Goal: Information Seeking & Learning: Learn about a topic

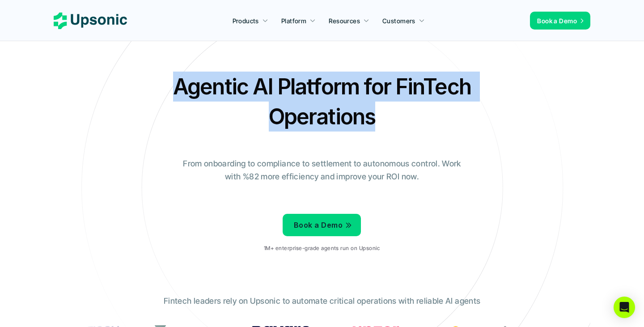
click at [381, 113] on h2 "Agentic AI Platform for FinTech Operations" at bounding box center [321, 102] width 313 height 60
click at [379, 113] on h2 "Agentic AI Platform for FinTech Operations" at bounding box center [321, 102] width 313 height 60
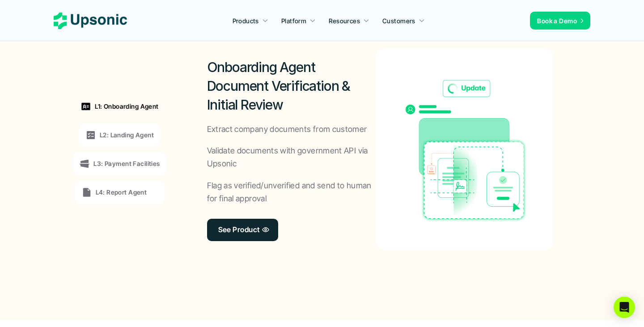
scroll to position [708, 0]
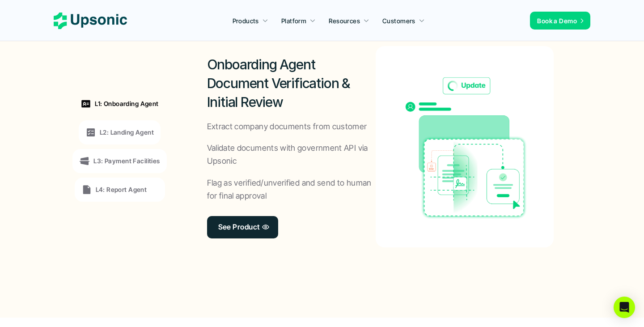
click at [135, 119] on div "L1: Onboarding Agent L2: Landing Agent L3: Payment Facilities L4: Report Agent" at bounding box center [119, 146] width 123 height 241
click at [135, 131] on p "L2: Landing Agent" at bounding box center [127, 131] width 54 height 9
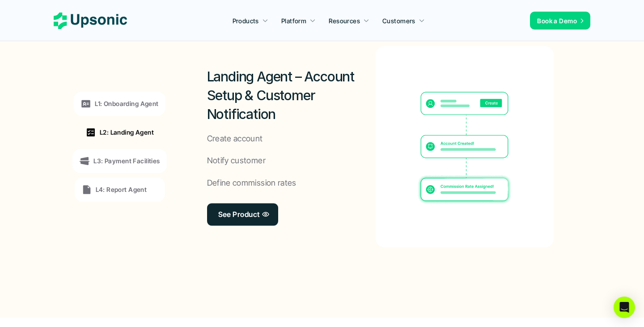
click at [134, 156] on div "L3: Payment Facilities" at bounding box center [119, 161] width 80 height 11
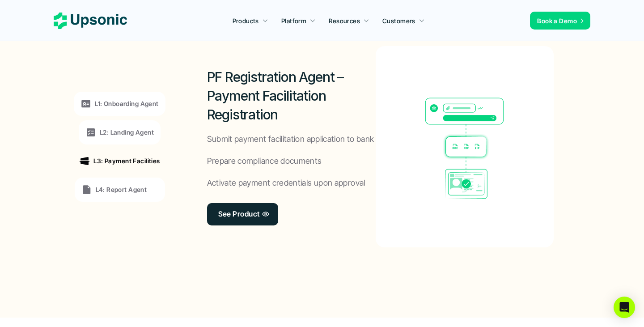
click at [133, 188] on p "L4: Report Agent" at bounding box center [121, 189] width 51 height 9
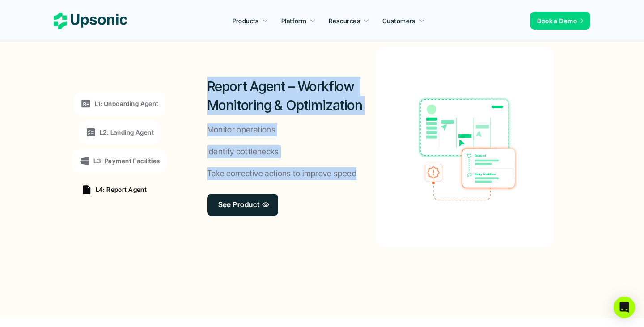
drag, startPoint x: 359, startPoint y: 170, endPoint x: 191, endPoint y: 75, distance: 193.0
click at [190, 75] on div "Report Agent – Workflow Monitoring & Optimization Monitor operations Identify b…" at bounding box center [380, 146] width 400 height 255
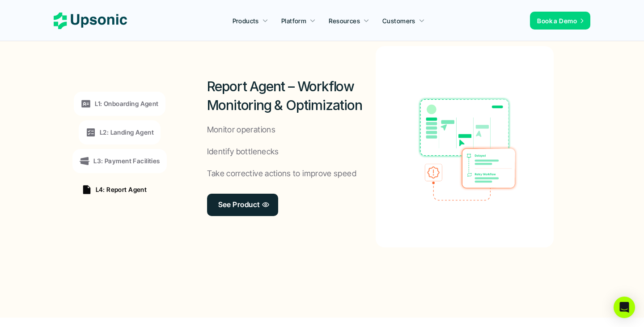
click at [224, 101] on h2 "Report Agent – Workflow Monitoring & Optimization" at bounding box center [291, 96] width 169 height 38
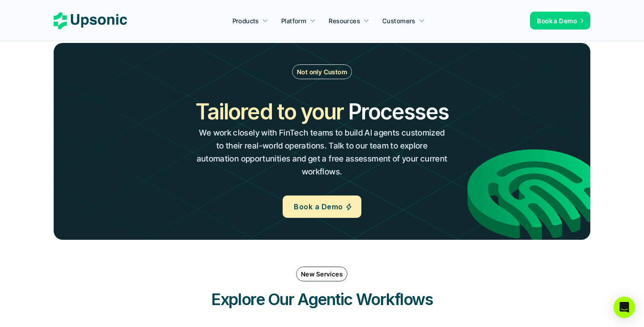
scroll to position [999, 0]
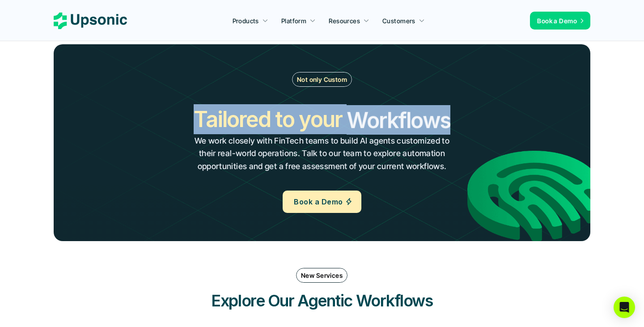
drag, startPoint x: 197, startPoint y: 113, endPoint x: 464, endPoint y: 113, distance: 266.5
click at [464, 113] on div "Tailored to your Workflows Operations Processes Workflows We work closely with …" at bounding box center [322, 138] width 288 height 69
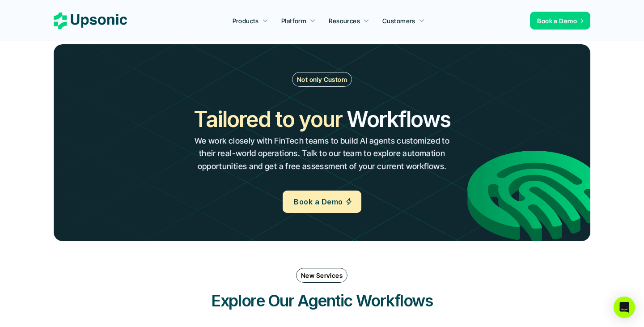
click at [461, 116] on div "Tailored to your Workflows Operations Processes Workflows We work closely with …" at bounding box center [322, 138] width 288 height 69
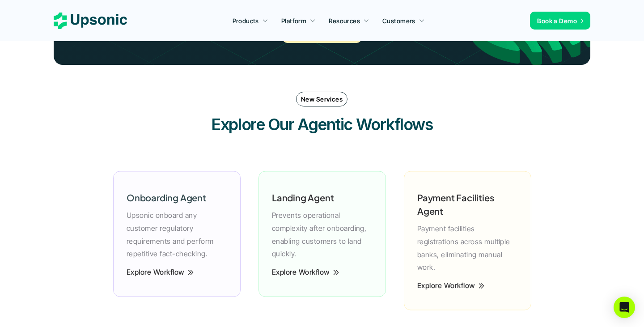
scroll to position [1184, 0]
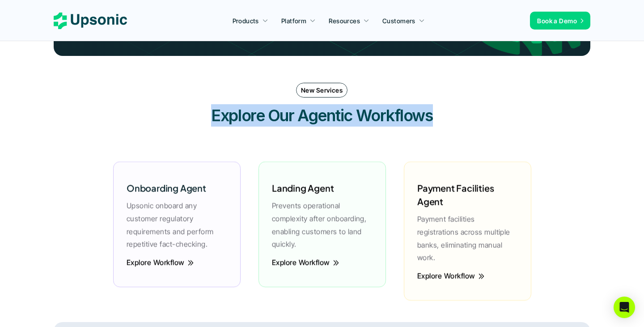
drag, startPoint x: 175, startPoint y: 114, endPoint x: 527, endPoint y: 110, distance: 352.3
click at [527, 110] on div "New Services Explore Our Agentic Workflows" at bounding box center [322, 105] width 537 height 62
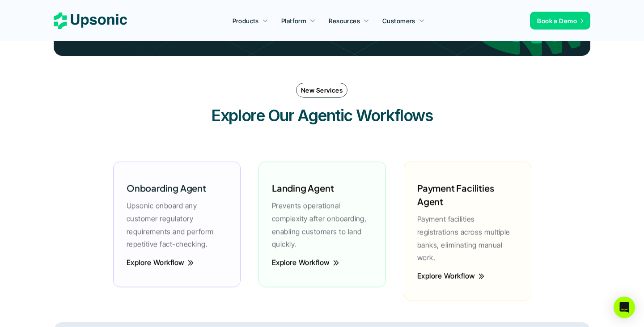
click at [460, 124] on div "New Services Explore Our Agentic Workflows" at bounding box center [322, 105] width 537 height 62
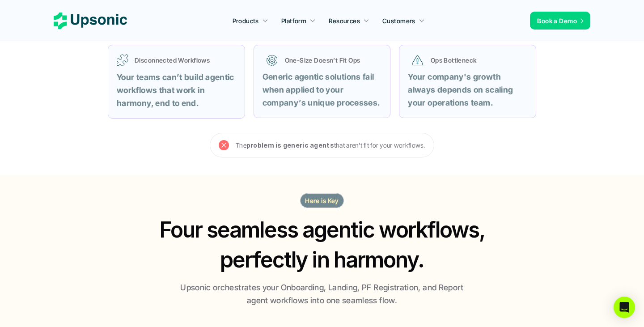
scroll to position [0, 0]
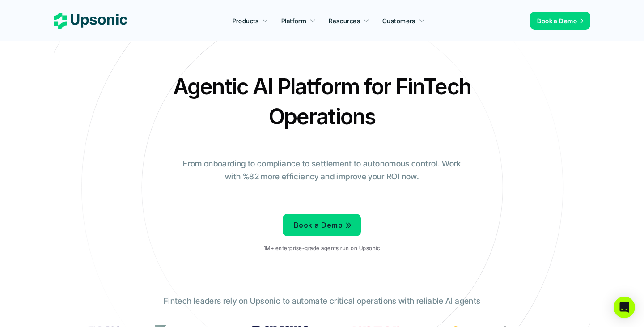
drag, startPoint x: 339, startPoint y: 116, endPoint x: 314, endPoint y: 2, distance: 116.8
drag, startPoint x: 174, startPoint y: 83, endPoint x: 389, endPoint y: 115, distance: 217.0
click at [389, 116] on h2 "Agentic AI Platform for FinTech Operations" at bounding box center [321, 102] width 313 height 60
click at [406, 116] on h2 "Agentic AI Platform for FinTech Operations" at bounding box center [321, 102] width 313 height 60
drag, startPoint x: 407, startPoint y: 116, endPoint x: 175, endPoint y: 81, distance: 235.0
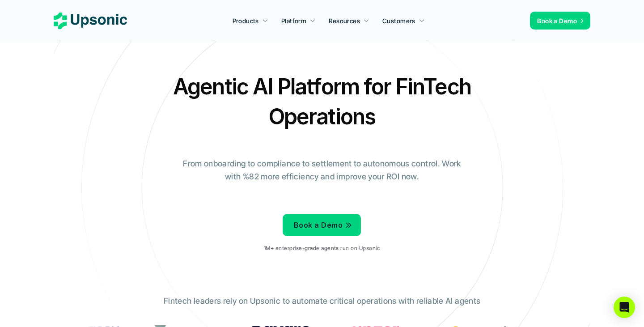
click at [175, 81] on h2 "Agentic AI Platform for FinTech Operations" at bounding box center [321, 102] width 313 height 60
drag, startPoint x: 175, startPoint y: 81, endPoint x: 366, endPoint y: 124, distance: 195.8
click at [366, 124] on h2 "Agentic AI Platform for FinTech Operations" at bounding box center [321, 102] width 313 height 60
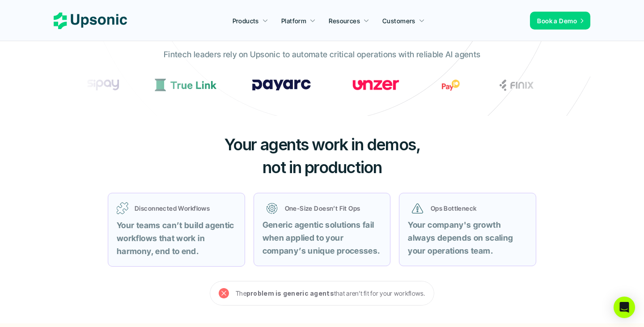
scroll to position [266, 0]
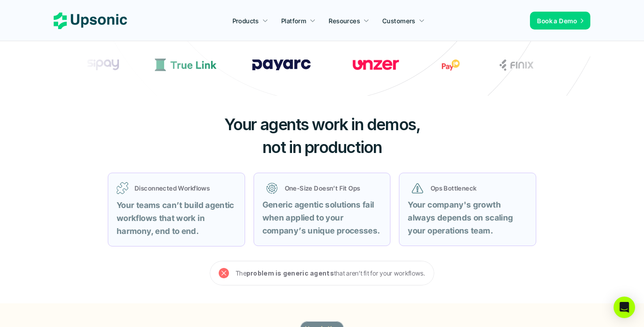
drag, startPoint x: 427, startPoint y: 275, endPoint x: 237, endPoint y: 275, distance: 190.5
click at [236, 275] on div "The problem is generic agents that aren’t fit for your workflows." at bounding box center [322, 273] width 224 height 25
click at [230, 277] on div at bounding box center [230, 277] width 0 height 0
click at [276, 281] on div "The problem is generic agents that aren’t fit for your workflows." at bounding box center [322, 273] width 224 height 25
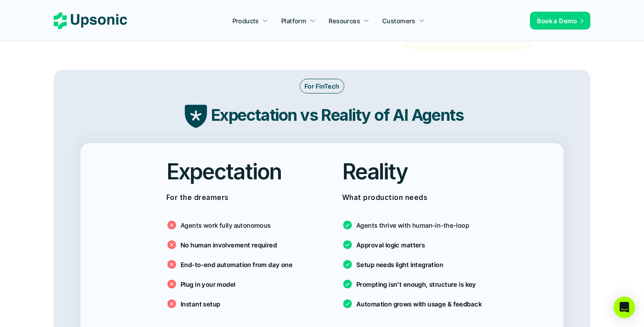
scroll to position [1443, 0]
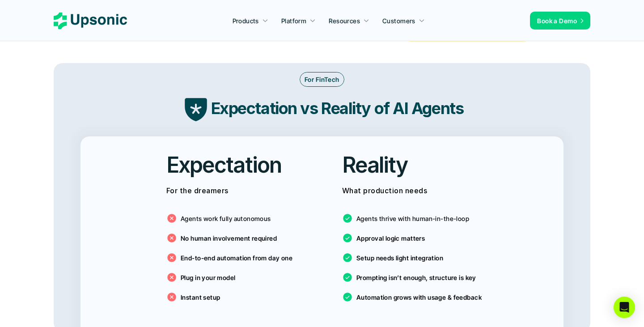
drag, startPoint x: 210, startPoint y: 99, endPoint x: 538, endPoint y: 101, distance: 328.6
click at [542, 104] on div "Expectation vs Reality of AI Agents" at bounding box center [322, 108] width 519 height 30
drag, startPoint x: 467, startPoint y: 97, endPoint x: 135, endPoint y: 91, distance: 331.8
click at [135, 93] on div "Expectation vs Reality of AI Agents" at bounding box center [322, 108] width 519 height 30
click at [129, 73] on div at bounding box center [129, 73] width 0 height 0
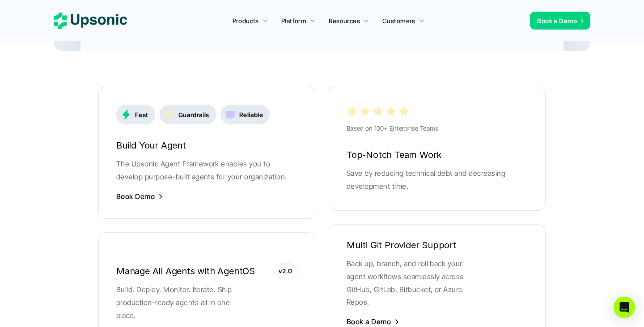
scroll to position [1730, 0]
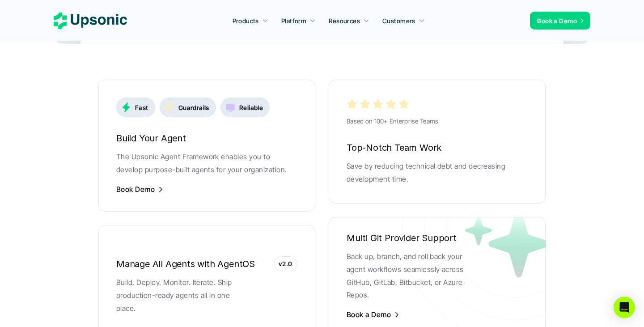
drag, startPoint x: 407, startPoint y: 171, endPoint x: 347, endPoint y: 138, distance: 68.0
click at [347, 138] on div "Based on 100+ Enterprise Teams Top-Notch Team Work Save by reducing technical d…" at bounding box center [437, 142] width 217 height 124
click at [342, 117] on div at bounding box center [342, 117] width 0 height 0
click at [321, 158] on div "Fast Guardrails Reliable Build Your Agent The Upsonic Agent Framework enables y…" at bounding box center [321, 208] width 447 height 257
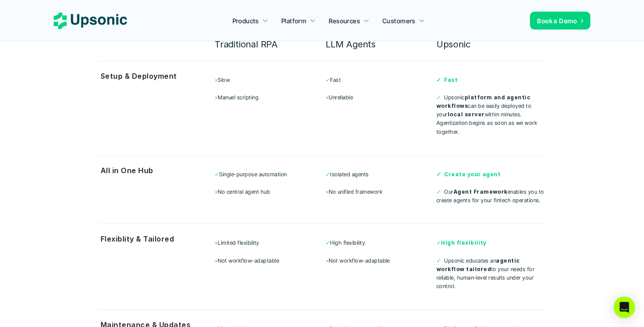
scroll to position [2435, 0]
